Goal: Information Seeking & Learning: Learn about a topic

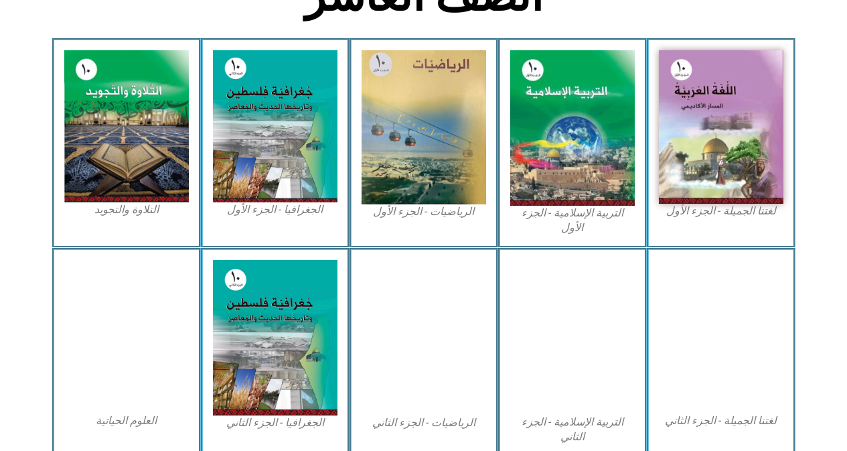
scroll to position [402, 0]
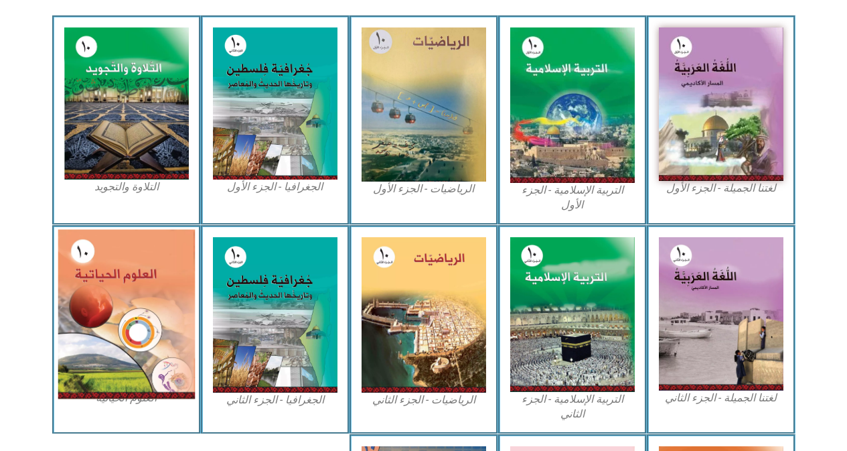
click at [108, 300] on img at bounding box center [126, 313] width 137 height 169
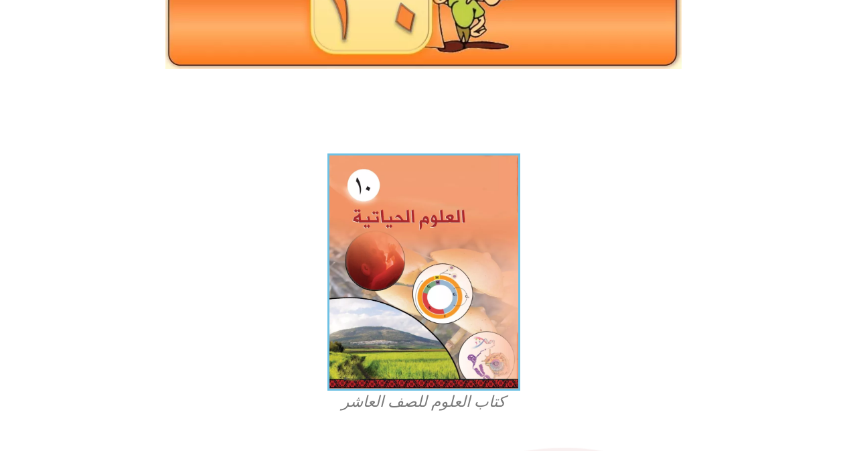
scroll to position [268, 0]
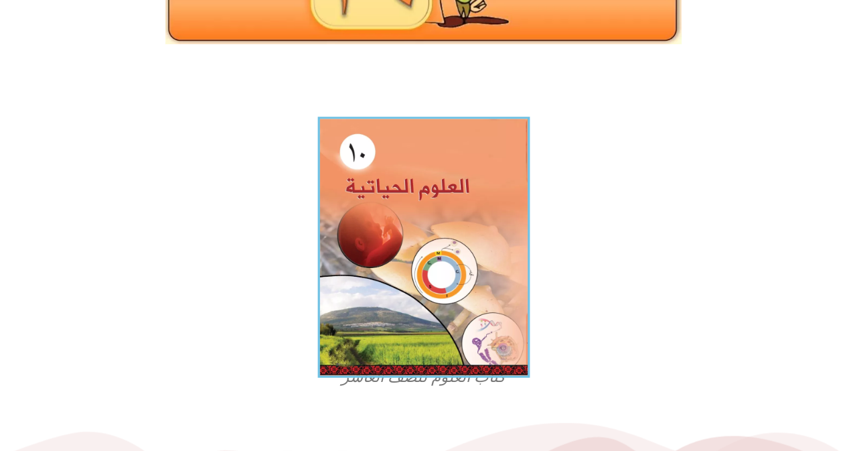
click at [378, 268] on img at bounding box center [423, 246] width 212 height 261
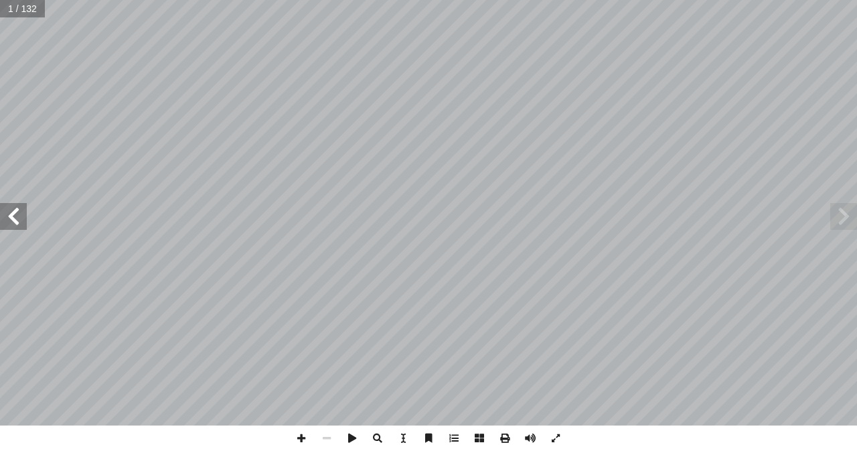
click at [20, 227] on span at bounding box center [13, 216] width 27 height 27
click at [21, 226] on span at bounding box center [13, 216] width 27 height 27
click at [27, 224] on div "ليف أ فريق الت� ) ً [PERSON_NAME] (منسقا أ � .د د. [PERSON_NAME] . ربــى [PERSO…" at bounding box center [428, 212] width 857 height 425
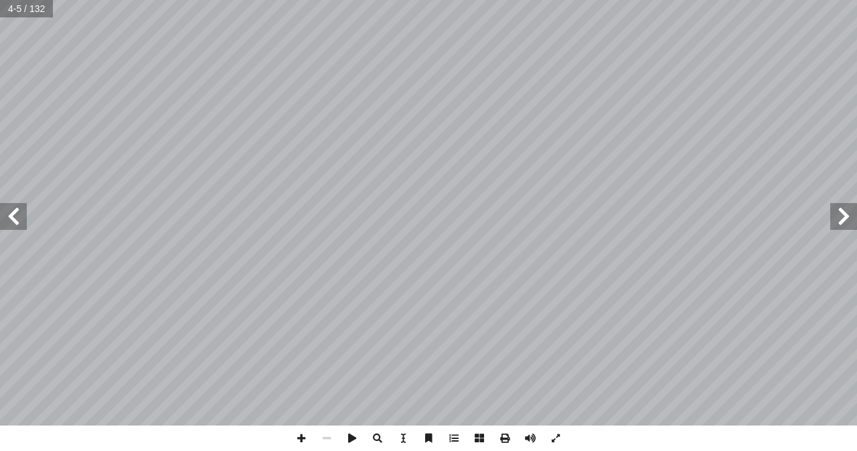
click at [13, 216] on span at bounding box center [13, 216] width 27 height 27
click at [13, 217] on span at bounding box center [13, 216] width 27 height 27
click at [15, 220] on span at bounding box center [13, 216] width 27 height 27
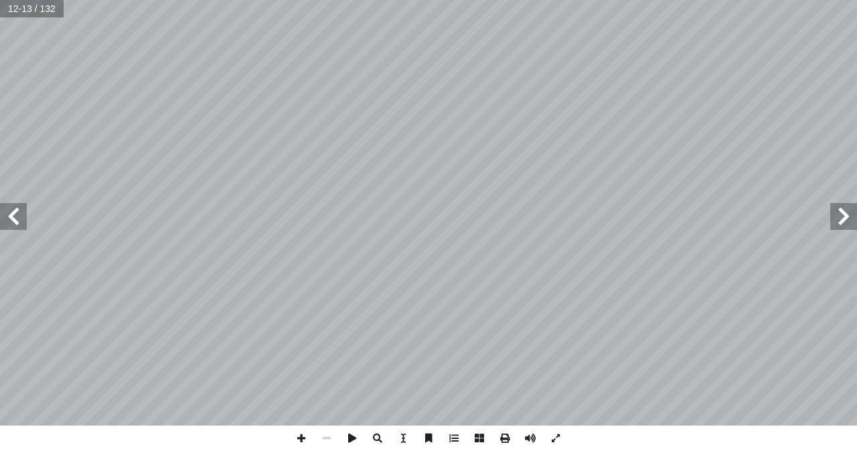
click at [23, 216] on span at bounding box center [13, 216] width 27 height 27
click at [293, 432] on span at bounding box center [301, 437] width 25 height 25
click at [325, 438] on span at bounding box center [326, 437] width 25 height 25
click at [298, 437] on span at bounding box center [301, 437] width 25 height 25
click at [612, 122] on html "الصفحة الرئيسية الصف الأول الصف الثاني الصف الثالث الصف الرابع الصف الخامس الصف…" at bounding box center [428, 61] width 857 height 122
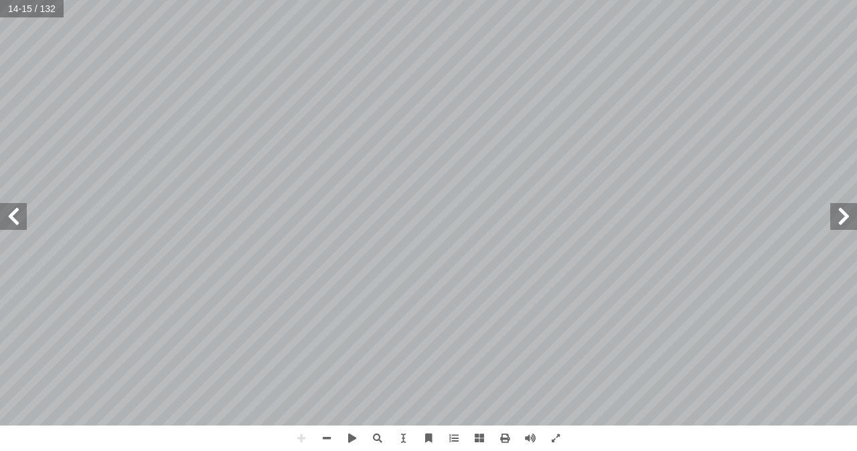
click at [427, 0] on html "الصفحة الرئيسية الصف الأول الصف الثاني الصف الثالث الصف الرابع الصف الخامس الصف…" at bounding box center [428, 61] width 857 height 122
click at [326, 435] on span at bounding box center [326, 437] width 25 height 25
click at [301, 439] on span at bounding box center [301, 437] width 25 height 25
